Goal: Task Accomplishment & Management: Use online tool/utility

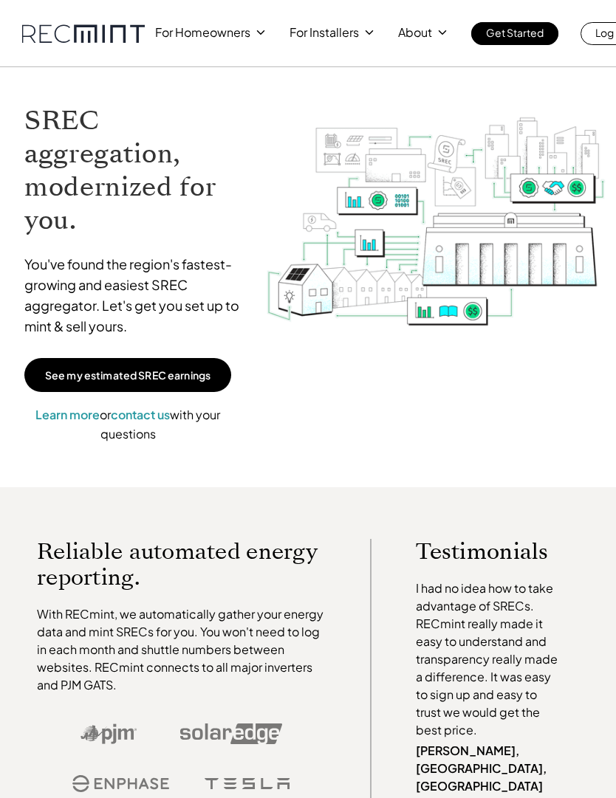
click at [596, 32] on p "Log In" at bounding box center [609, 32] width 29 height 21
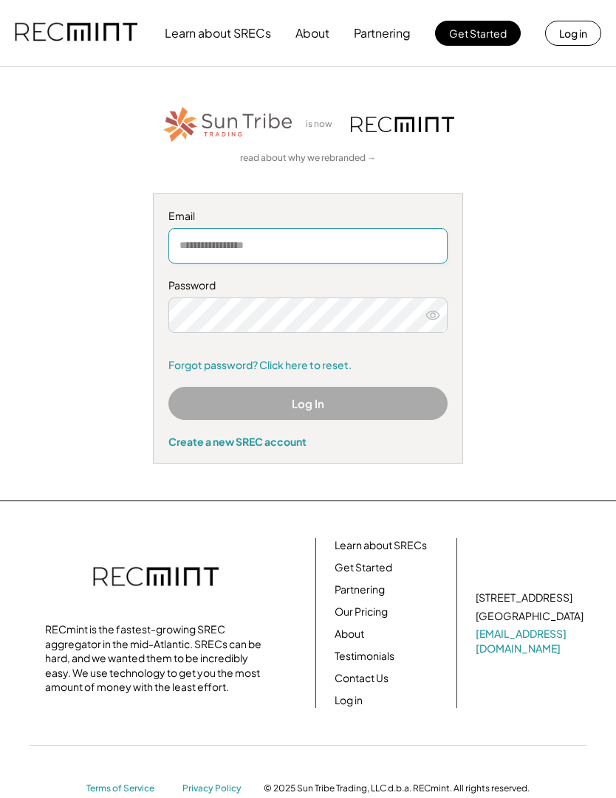
type input "**********"
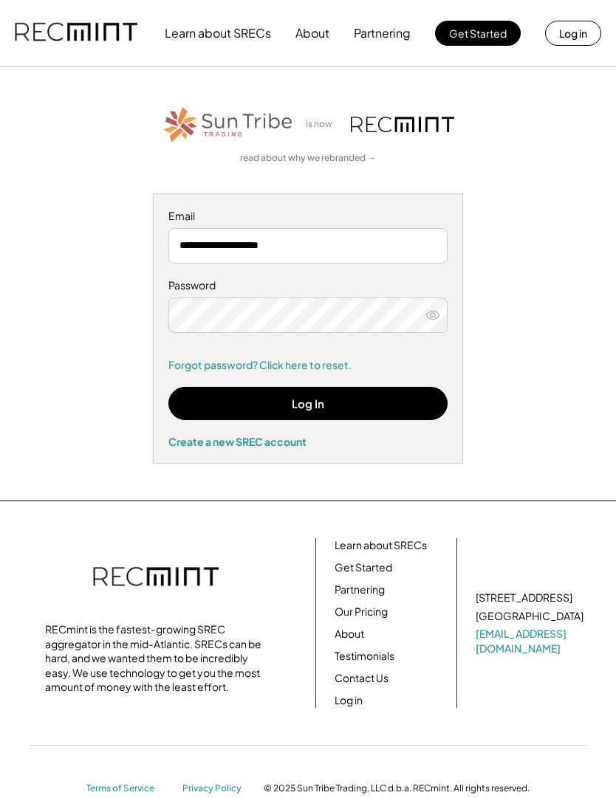
click at [428, 317] on icon at bounding box center [432, 315] width 15 height 15
click at [322, 402] on button "Log In" at bounding box center [307, 403] width 279 height 33
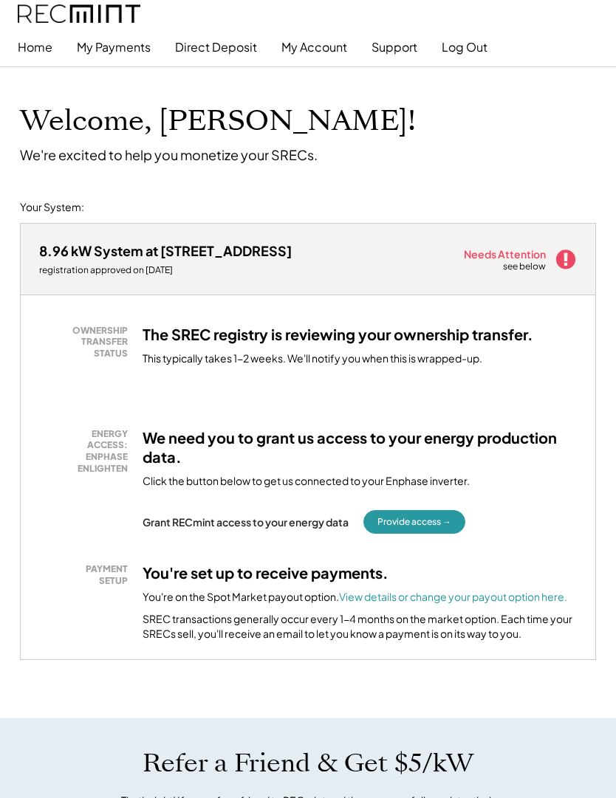
click at [435, 518] on button "Provide access →" at bounding box center [414, 522] width 102 height 24
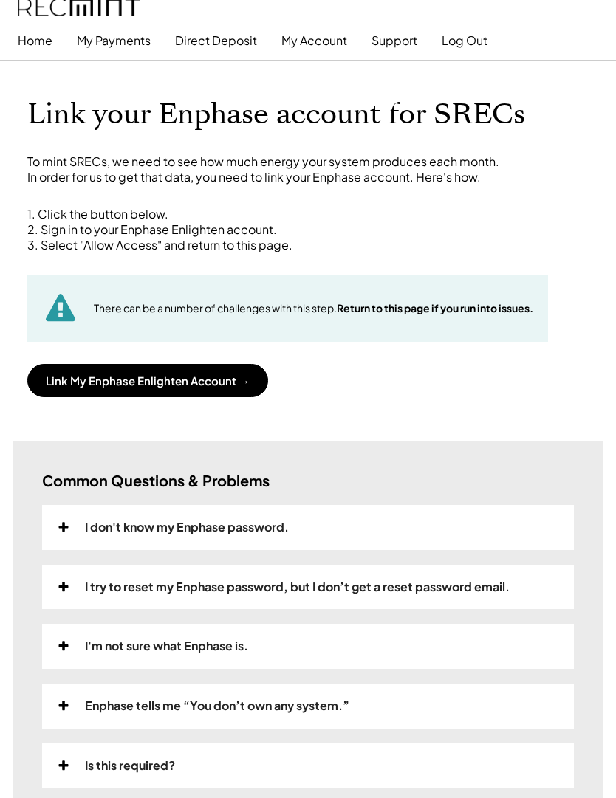
scroll to position [41, 0]
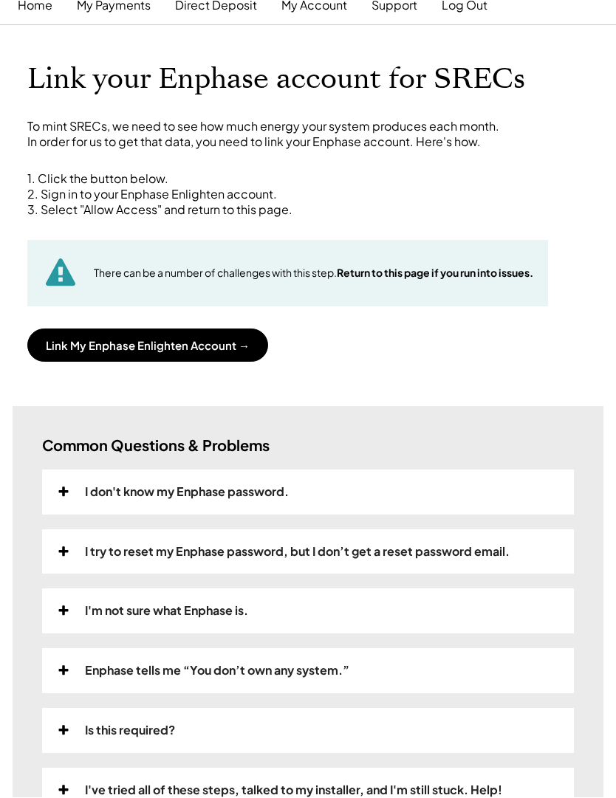
click at [226, 342] on button "Link My Enphase Enlighten Account →" at bounding box center [147, 345] width 241 height 33
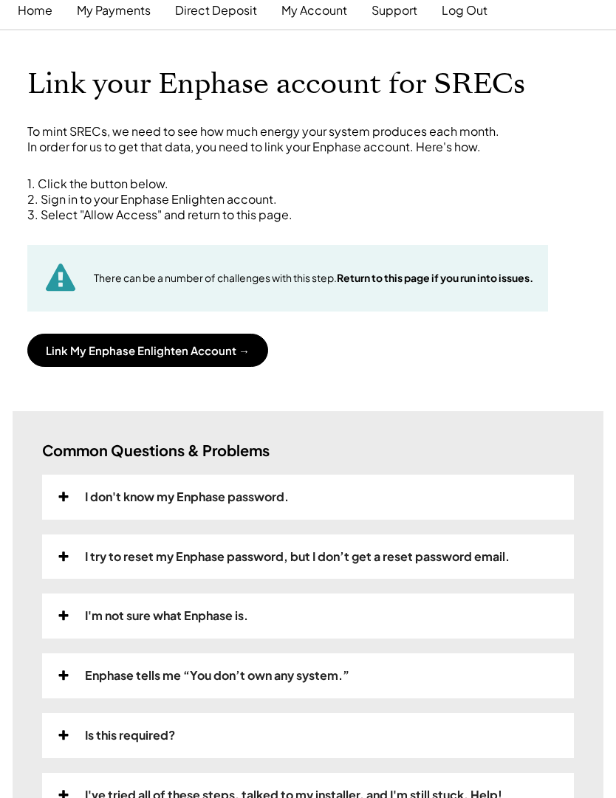
scroll to position [0, 0]
